Goal: Task Accomplishment & Management: Complete application form

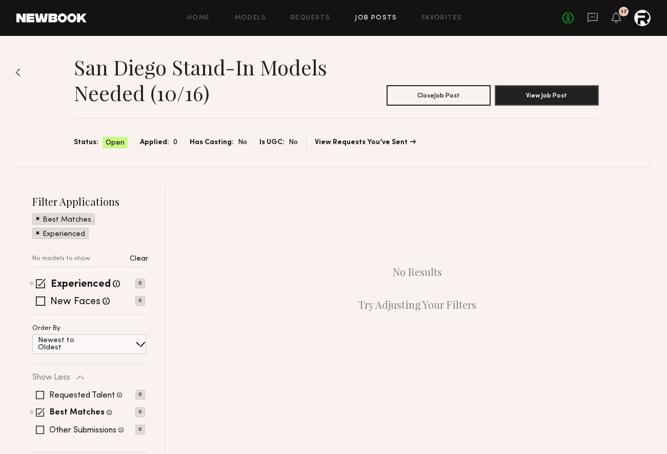
click at [645, 21] on div at bounding box center [642, 18] width 16 height 16
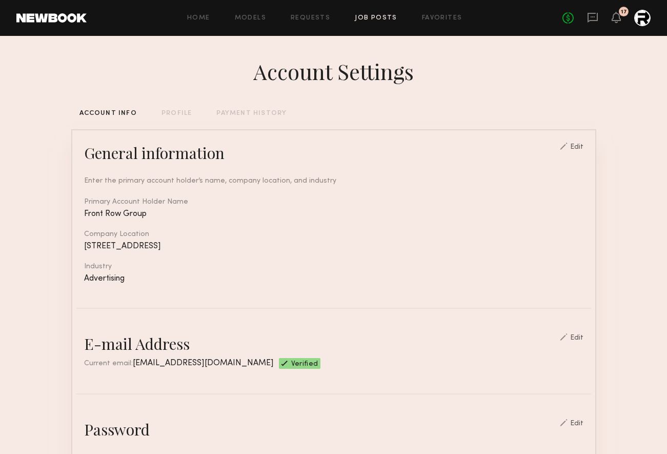
click at [376, 18] on link "Job Posts" at bounding box center [376, 18] width 43 height 7
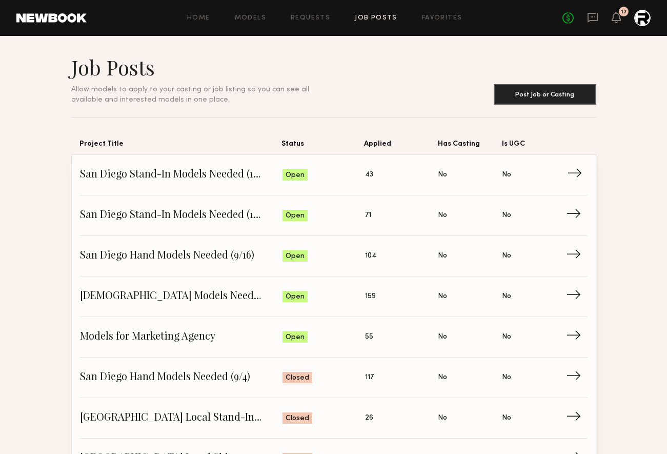
click at [573, 180] on span "→" at bounding box center [577, 174] width 21 height 15
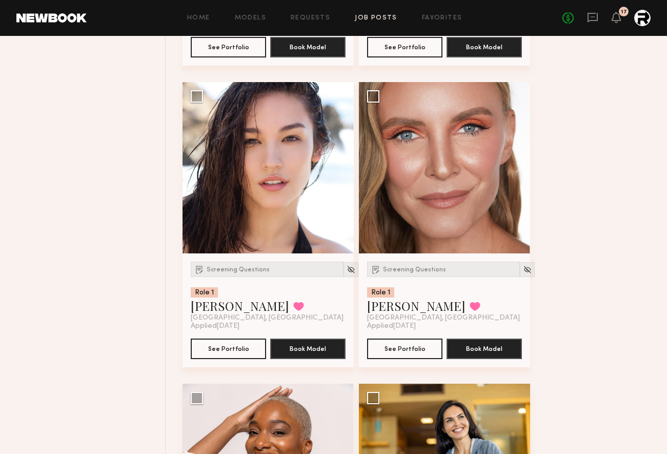
scroll to position [987, 0]
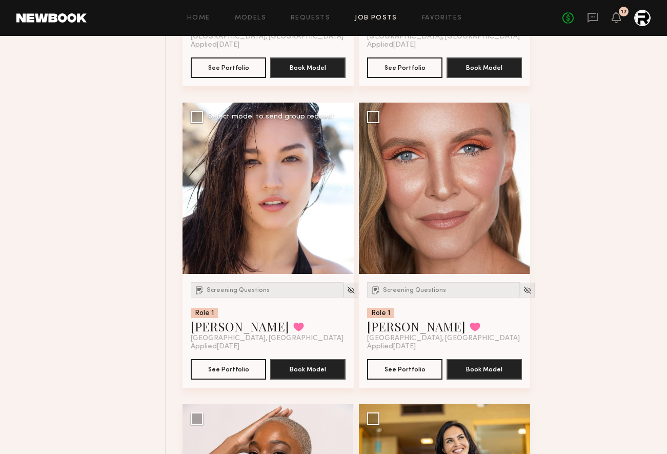
click at [343, 187] on button at bounding box center [337, 187] width 33 height 171
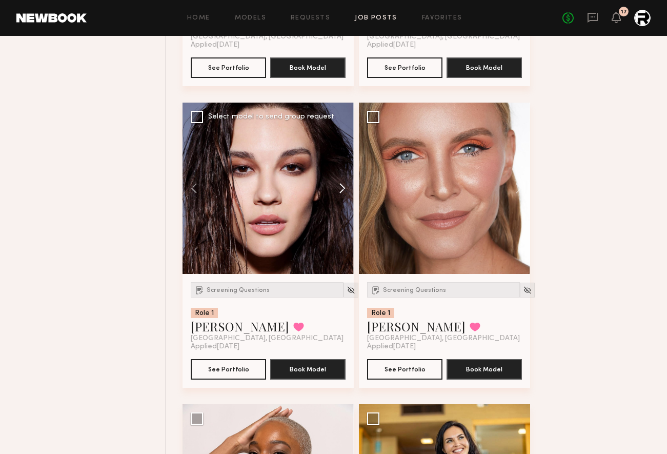
click at [343, 187] on button at bounding box center [337, 187] width 33 height 171
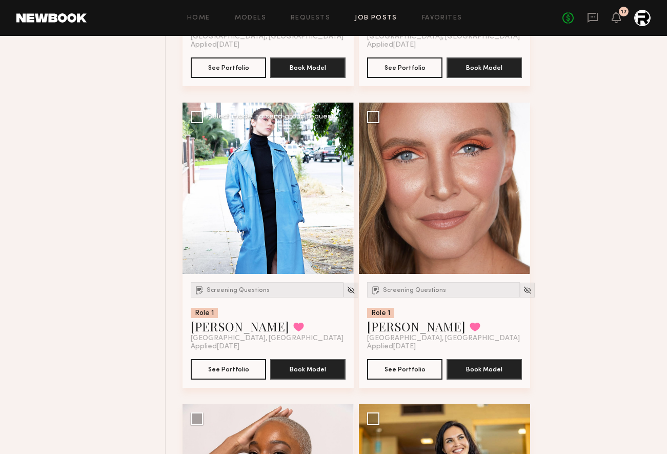
click at [343, 187] on button at bounding box center [337, 187] width 33 height 171
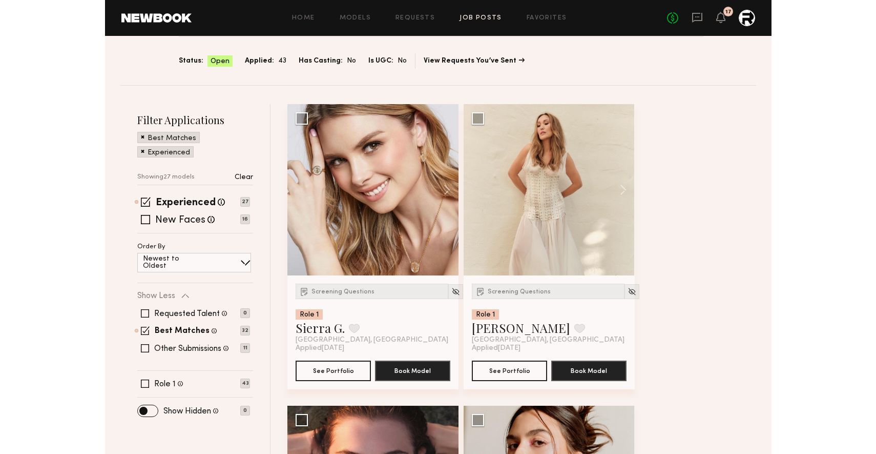
scroll to position [0, 0]
